Goal: Information Seeking & Learning: Learn about a topic

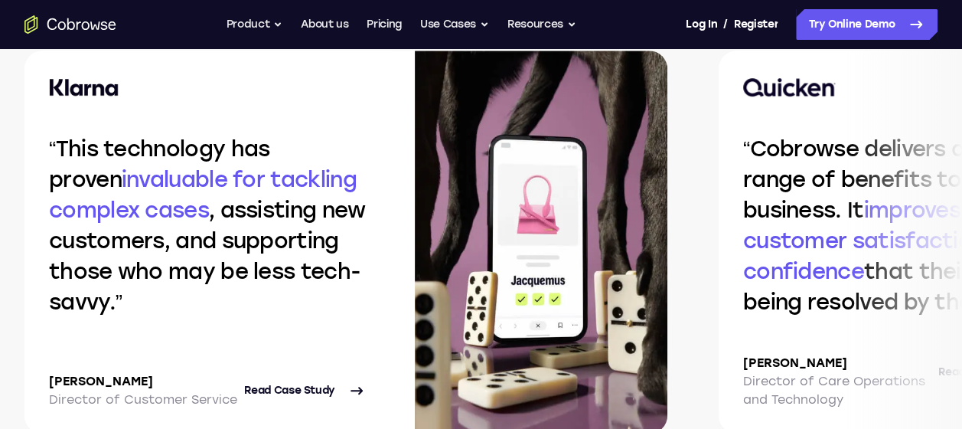
scroll to position [3367, 0]
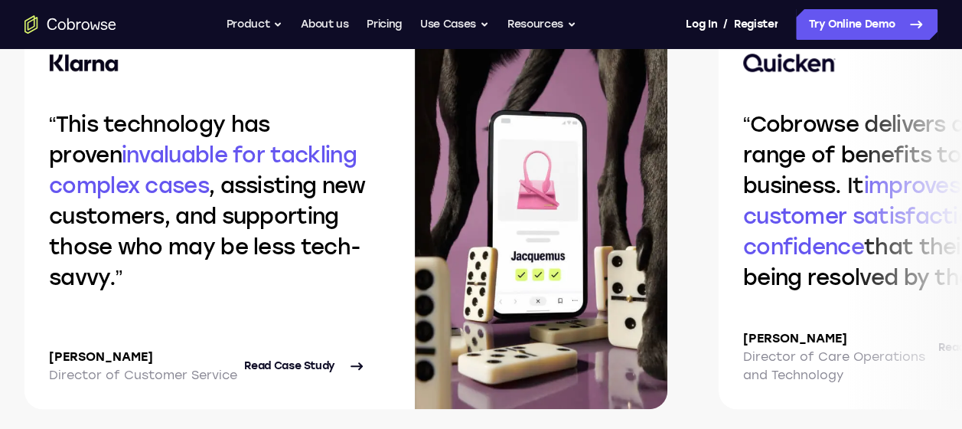
click at [747, 361] on p "Director of Care Operations and Technology" at bounding box center [837, 365] width 189 height 37
click at [778, 243] on span "improves customer satisfaction and confidence" at bounding box center [887, 215] width 288 height 87
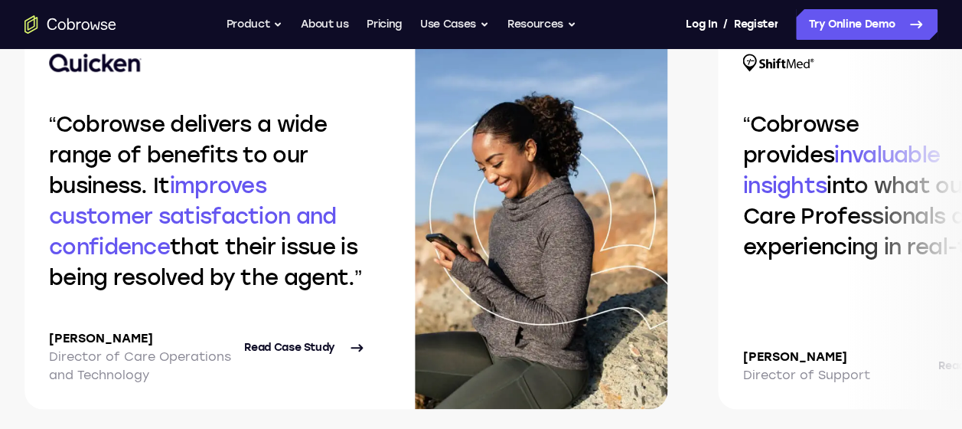
click at [785, 299] on div "Cobrowse provides invaluable insights into what our Health Care Professionals a…" at bounding box center [902, 217] width 366 height 383
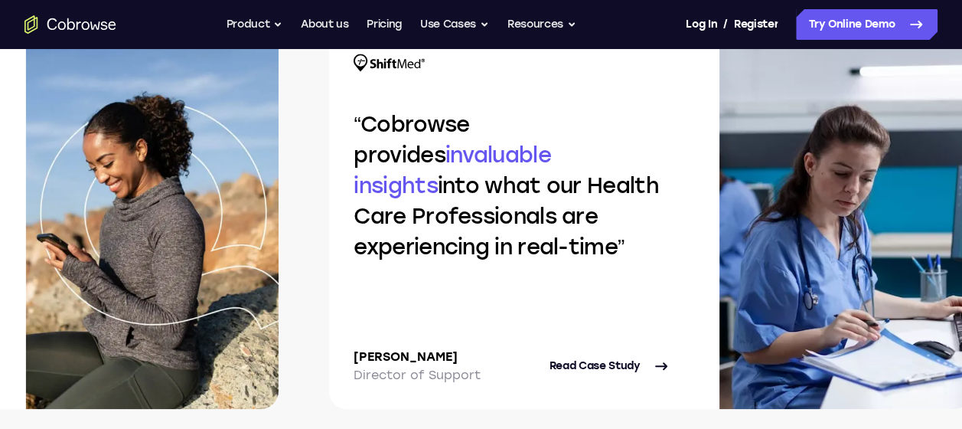
click at [785, 299] on img at bounding box center [845, 217] width 253 height 383
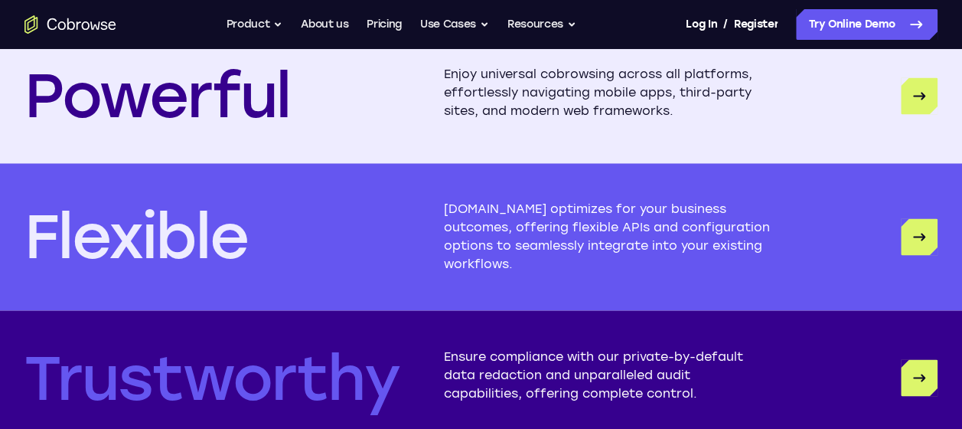
scroll to position [3903, 0]
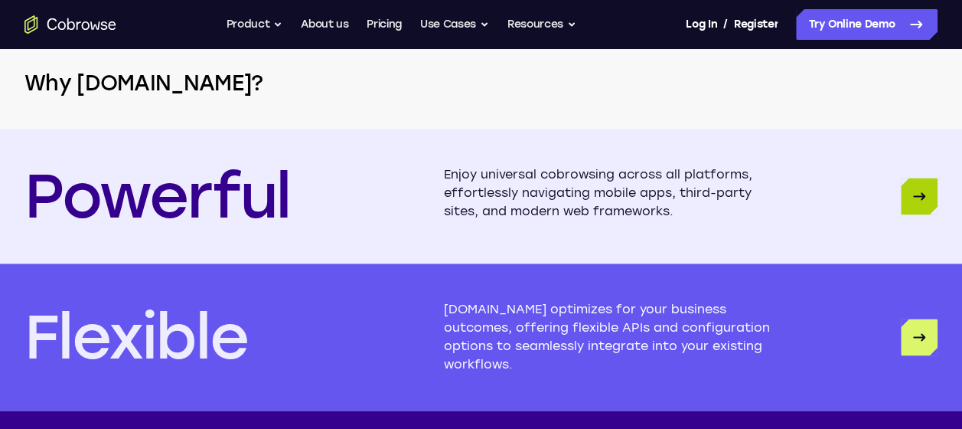
click at [915, 198] on icon "Powerful" at bounding box center [919, 196] width 18 height 18
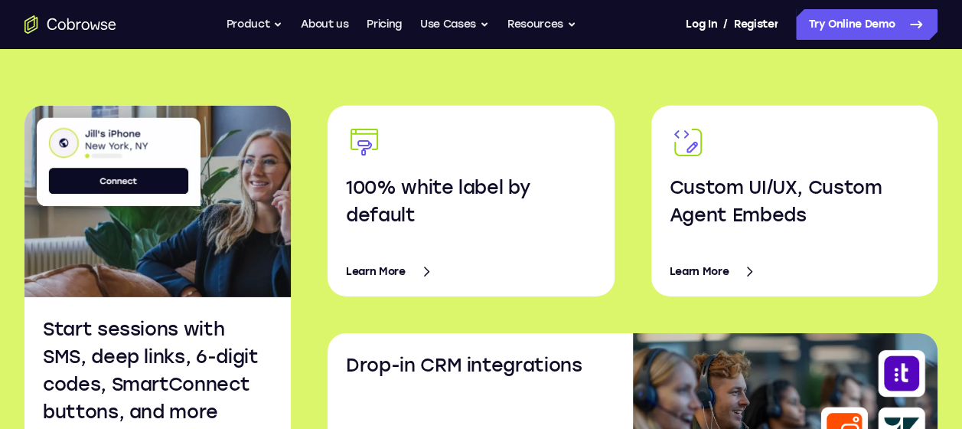
scroll to position [2267, 0]
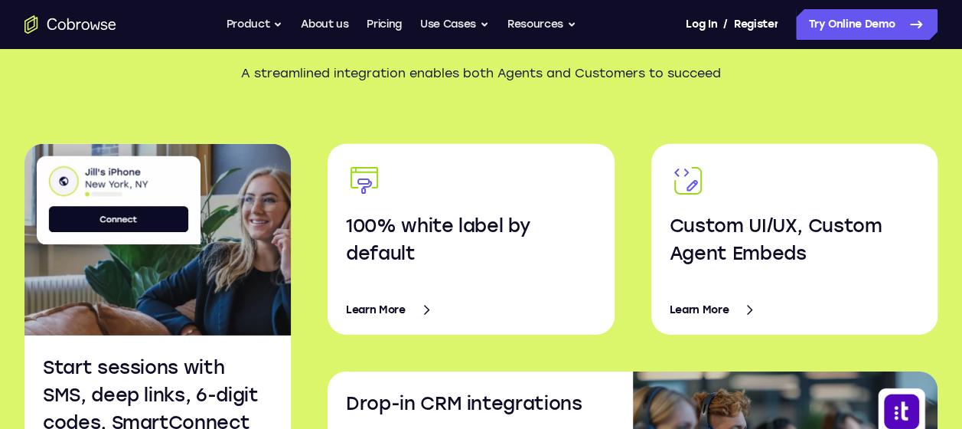
click at [693, 292] on link "Learn More" at bounding box center [795, 310] width 250 height 37
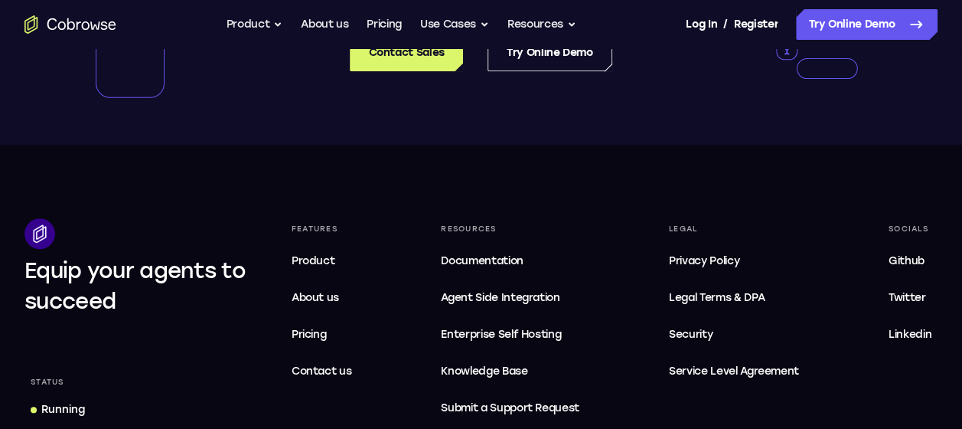
scroll to position [3521, 0]
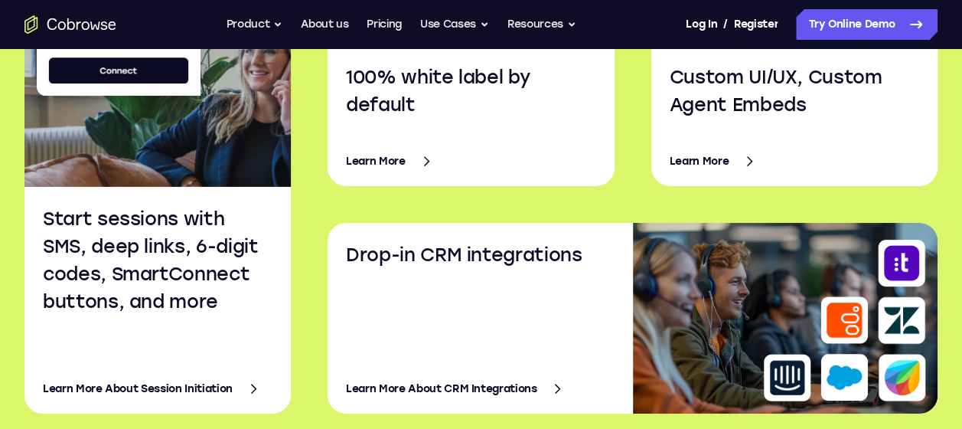
scroll to position [2420, 0]
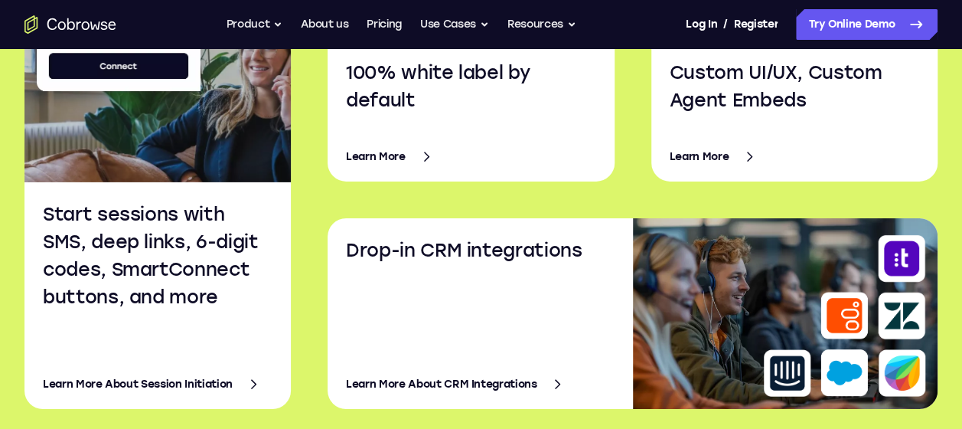
click at [485, 368] on link "Learn More About CRM Integrations" at bounding box center [480, 384] width 269 height 37
